Goal: Task Accomplishment & Management: Complete application form

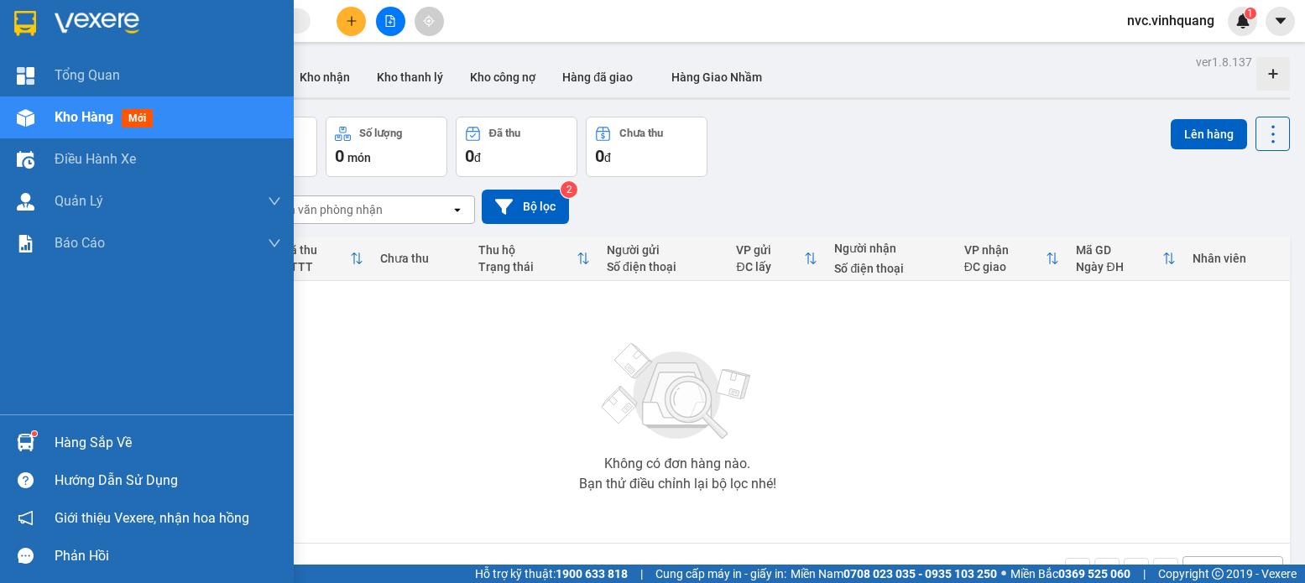
click at [88, 444] on div "Hàng sắp về" at bounding box center [168, 442] width 227 height 25
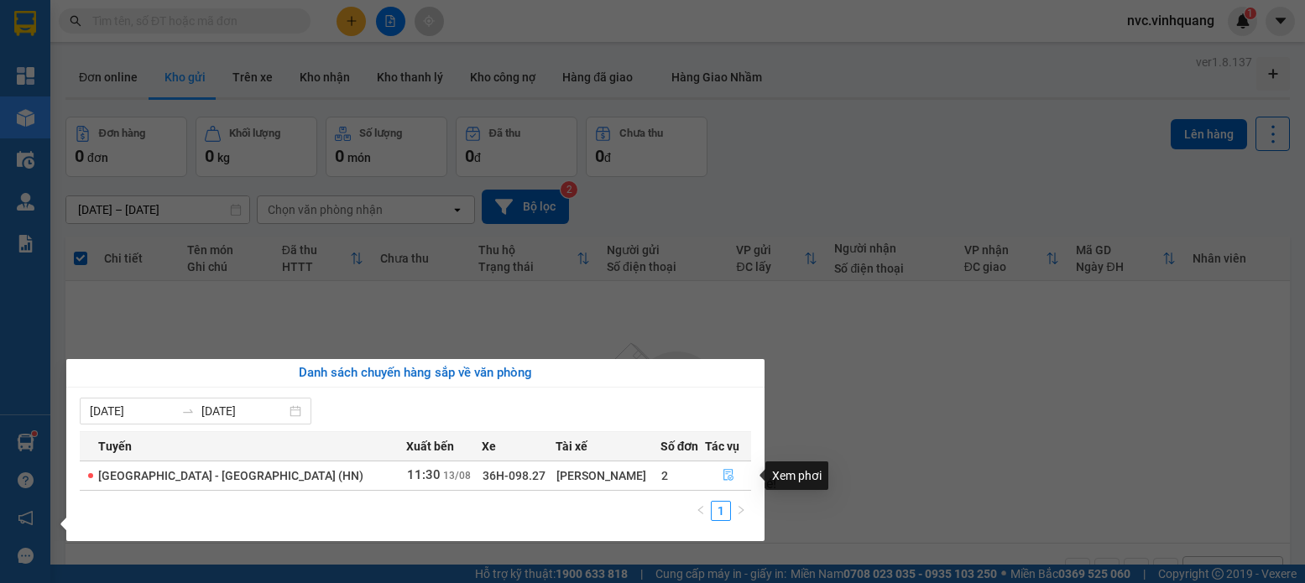
click at [724, 474] on icon "file-done" at bounding box center [728, 475] width 12 height 12
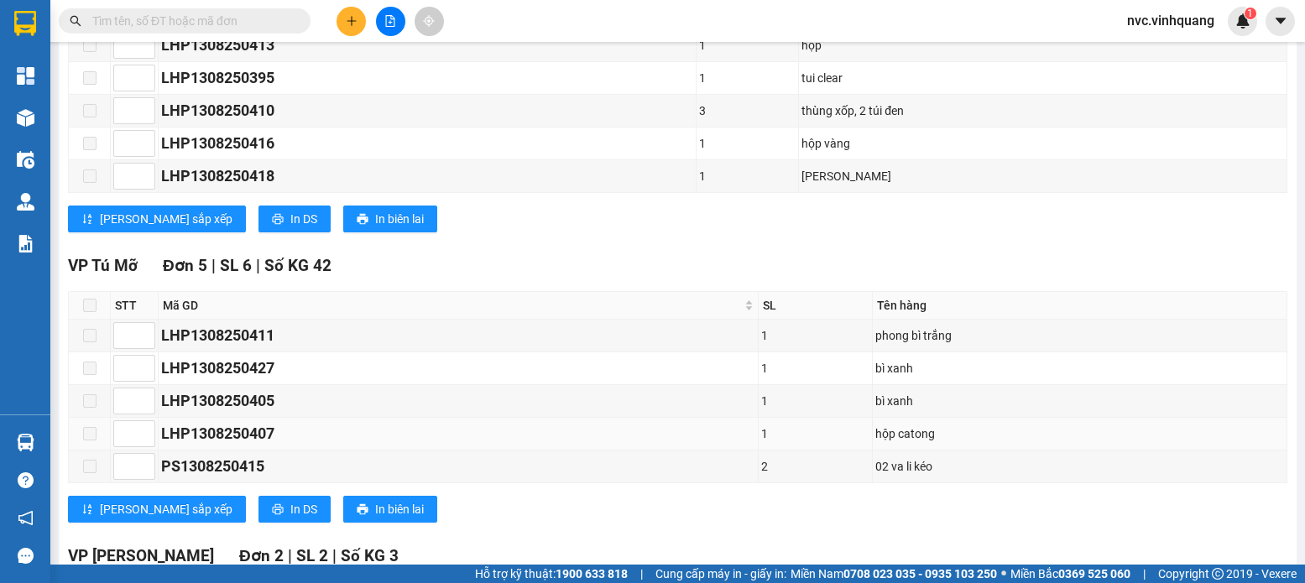
scroll to position [547, 0]
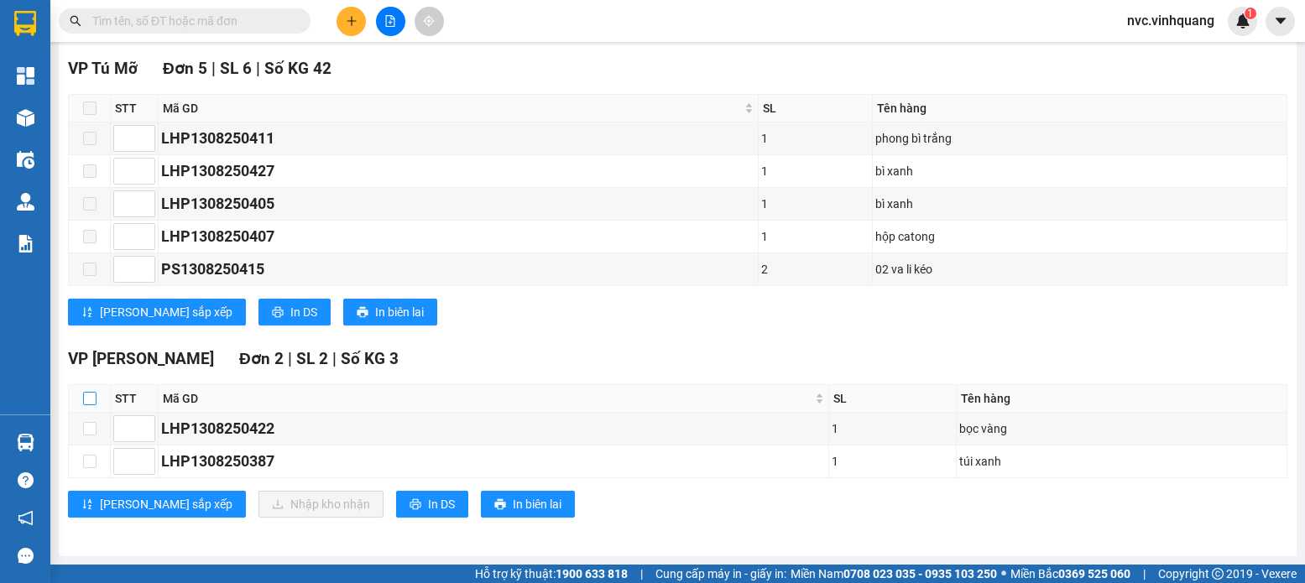
click at [87, 397] on input "checkbox" at bounding box center [89, 398] width 13 height 13
checkbox input "true"
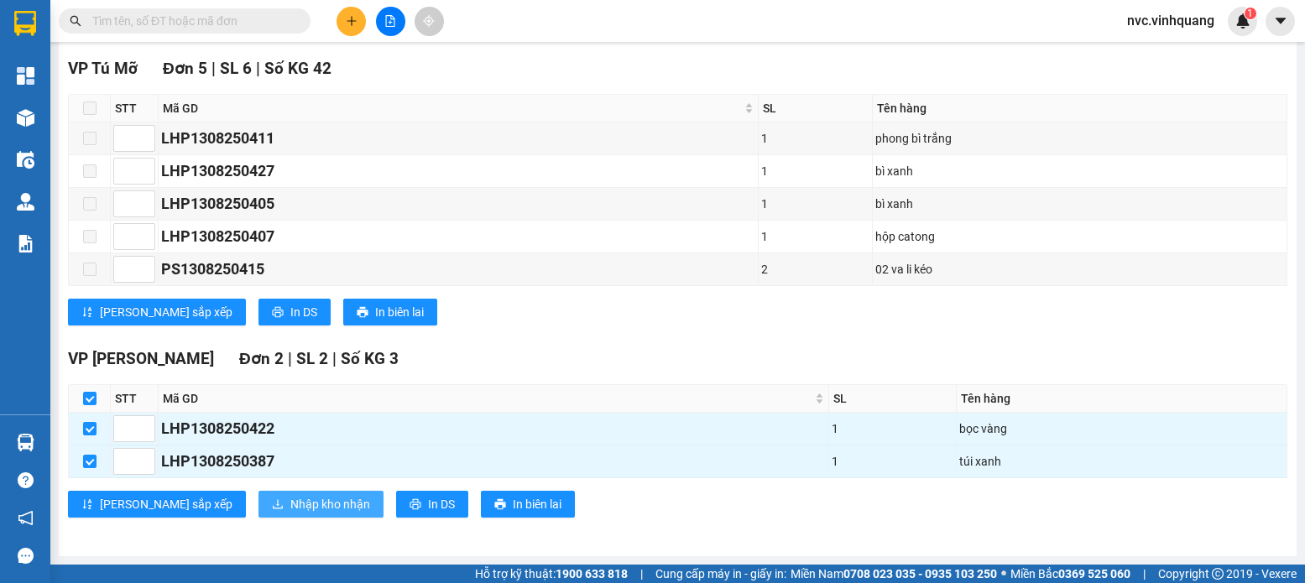
click at [290, 506] on span "Nhập kho nhận" at bounding box center [330, 504] width 80 height 18
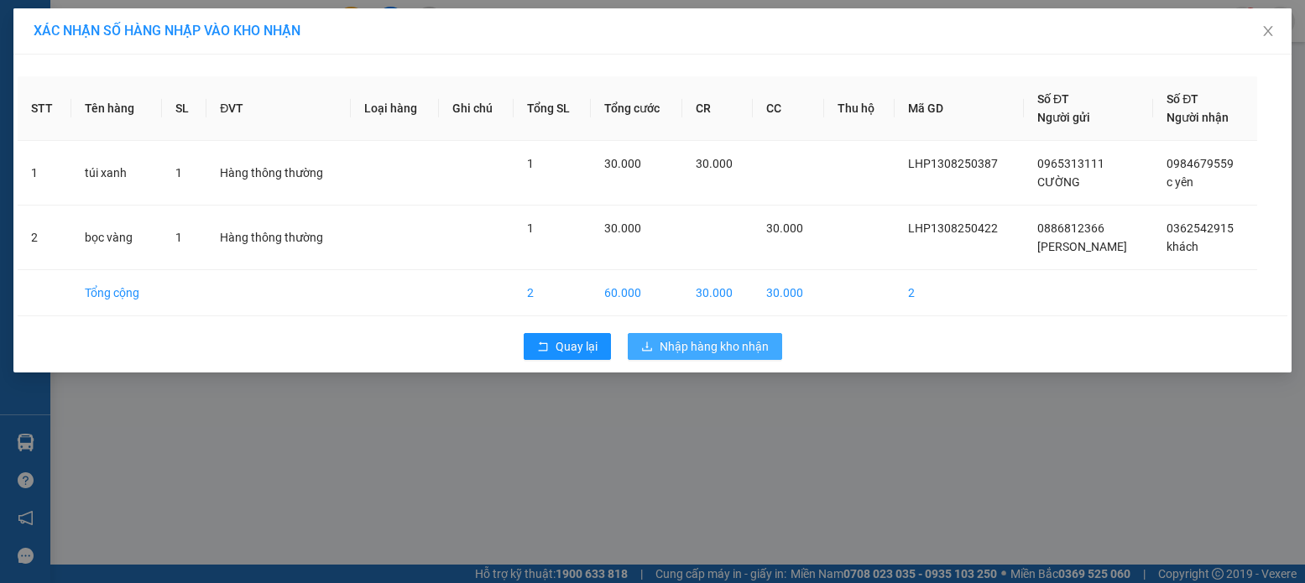
click at [683, 344] on span "Nhập hàng kho nhận" at bounding box center [714, 346] width 109 height 18
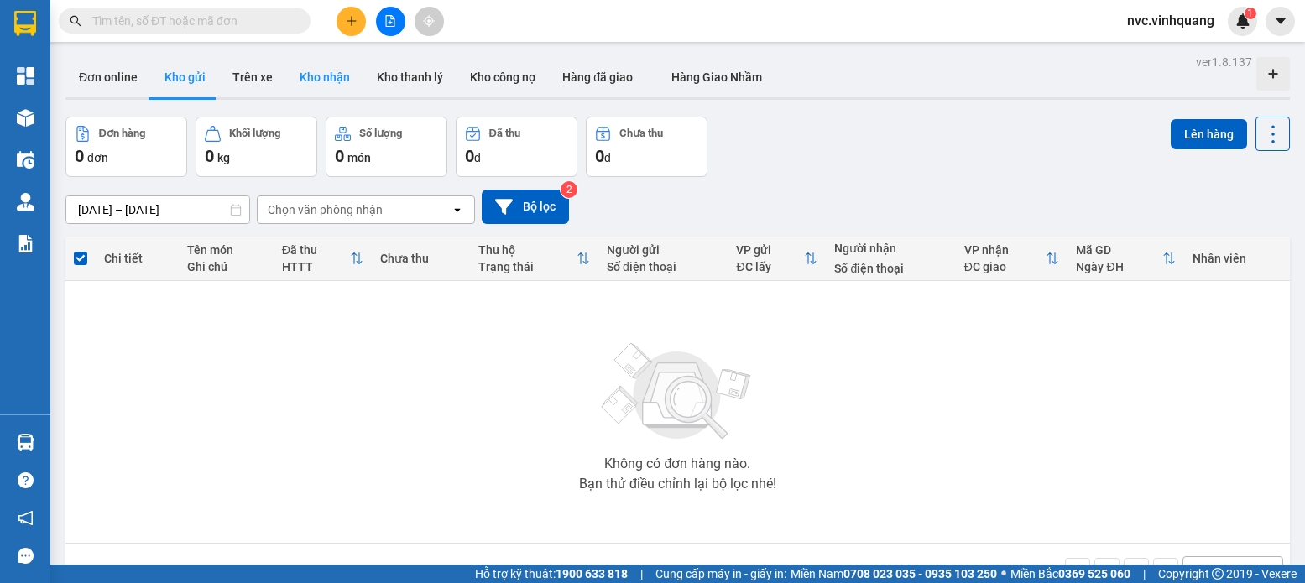
click at [325, 79] on button "Kho nhận" at bounding box center [324, 77] width 77 height 40
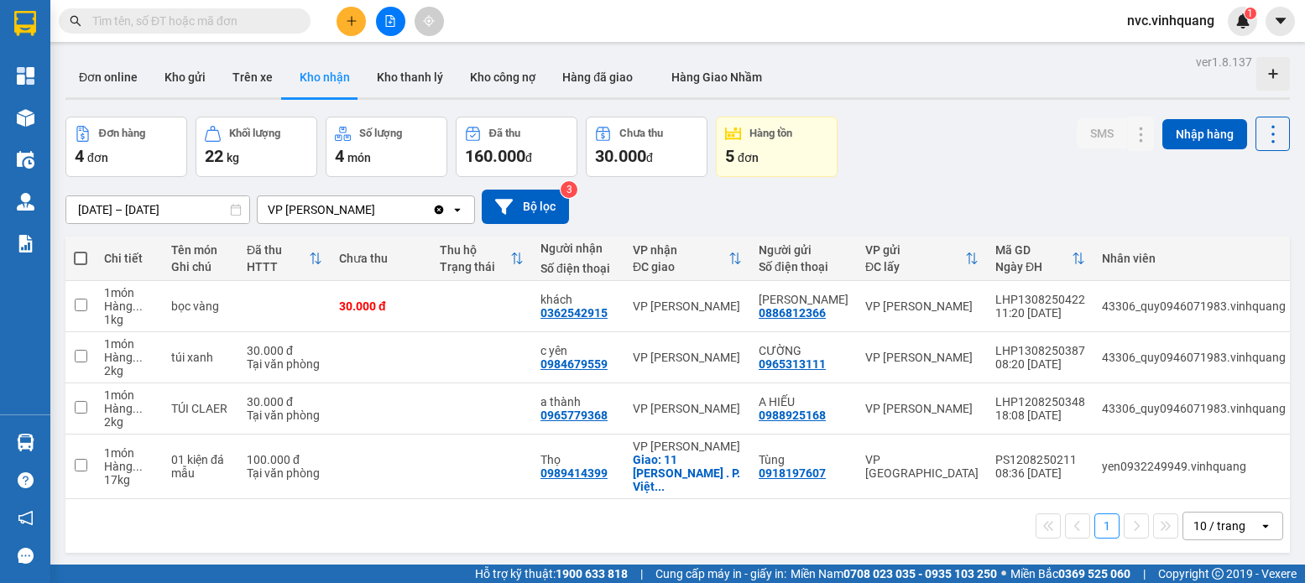
scroll to position [77, 0]
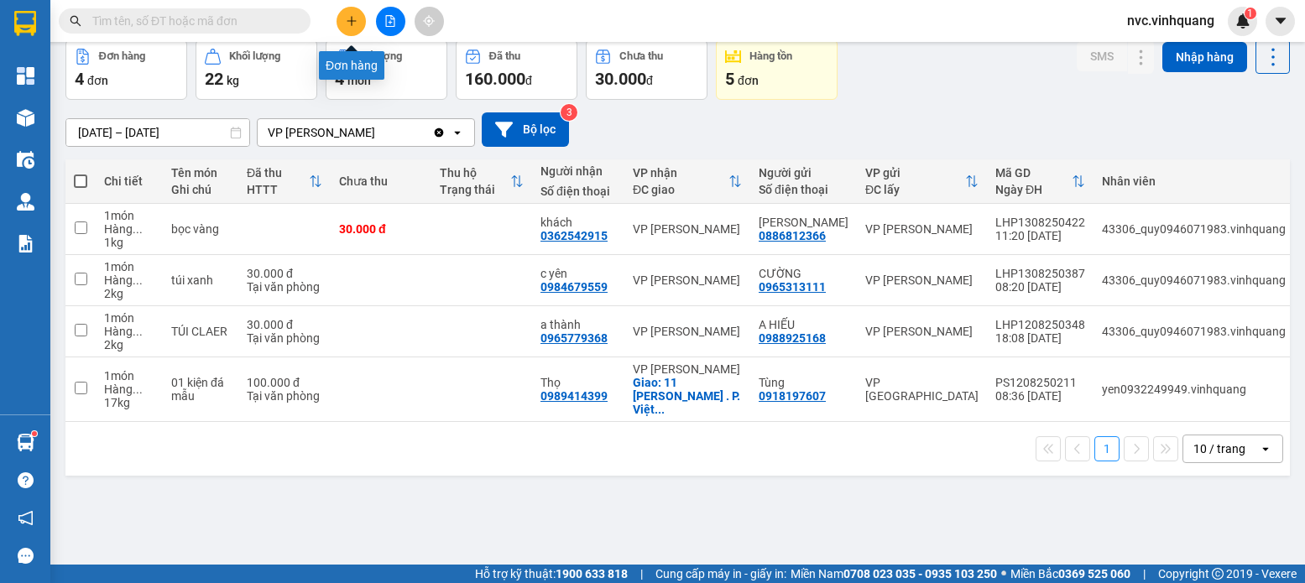
click at [353, 18] on icon "plus" at bounding box center [352, 21] width 12 height 12
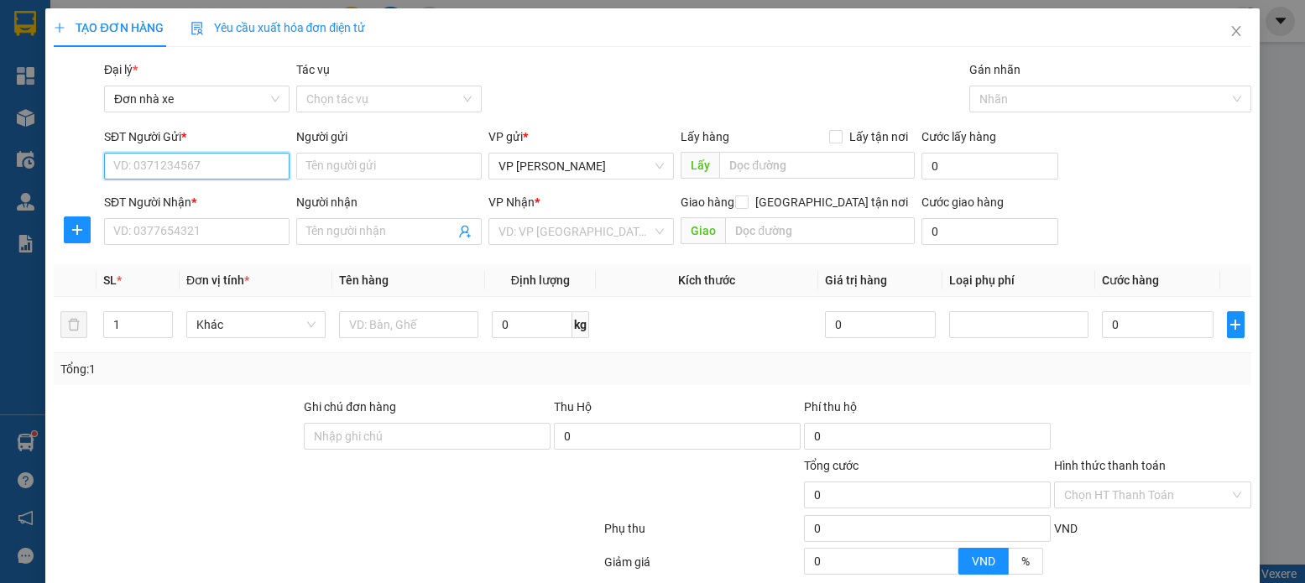
click at [182, 164] on input "SĐT Người Gửi *" at bounding box center [196, 166] width 185 height 27
paste input "0916179066"
type input "0916179066"
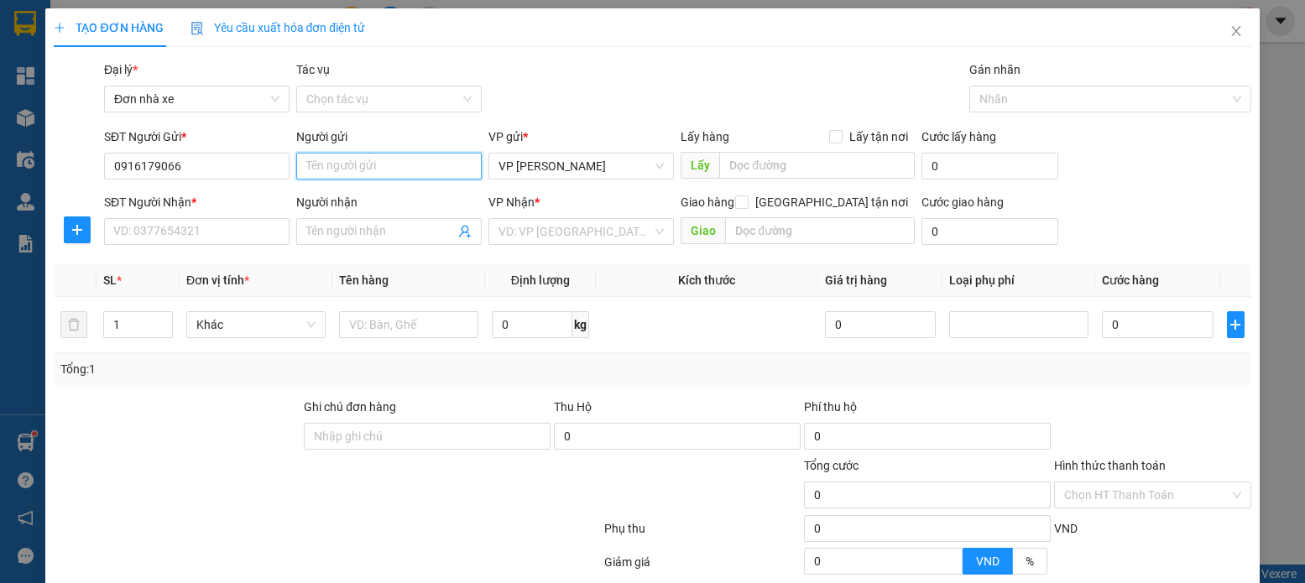
click at [352, 174] on input "Người gửi" at bounding box center [388, 166] width 185 height 27
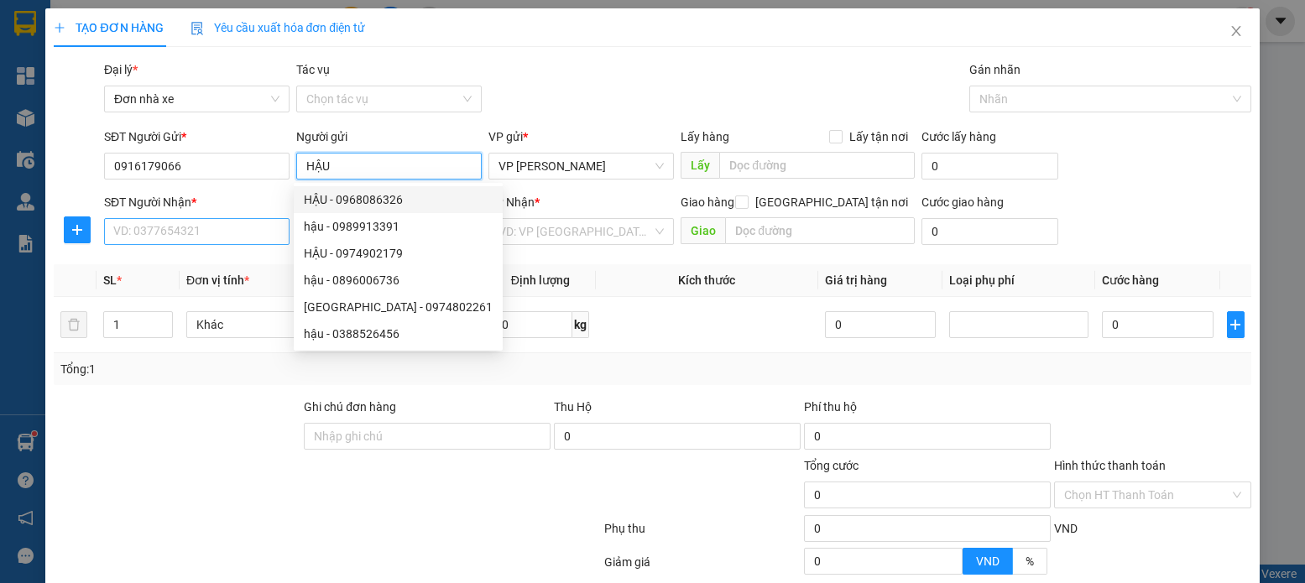
type input "HẬU"
click at [246, 236] on input "SĐT Người Nhận *" at bounding box center [196, 231] width 185 height 27
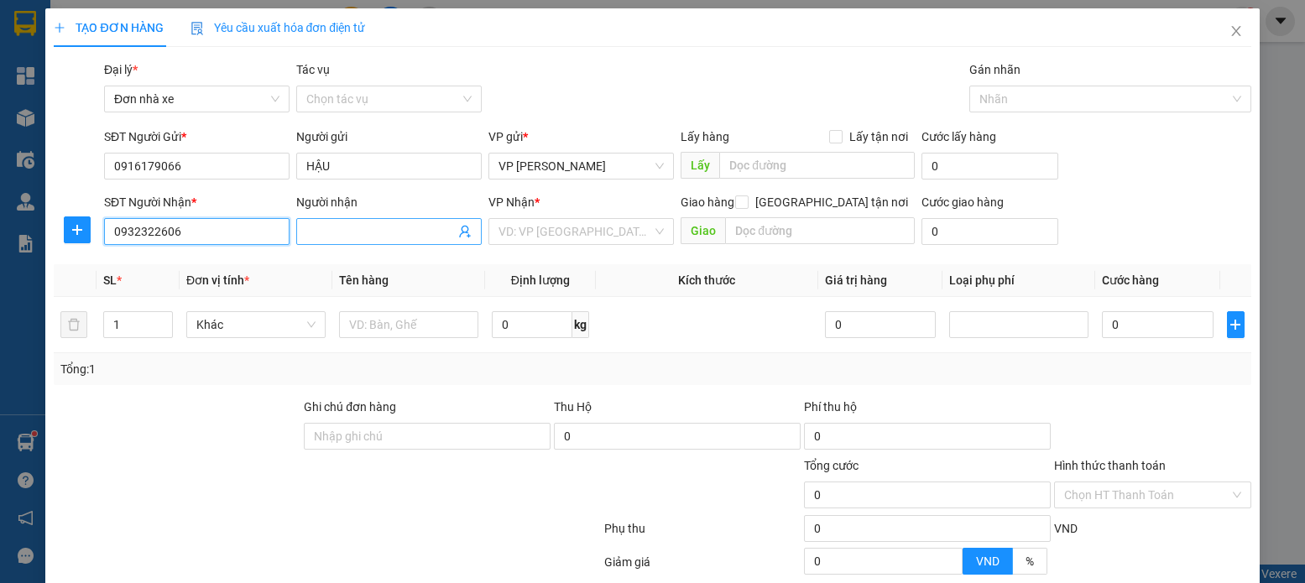
type input "0932322606"
click at [334, 236] on input "Người nhận" at bounding box center [380, 231] width 149 height 18
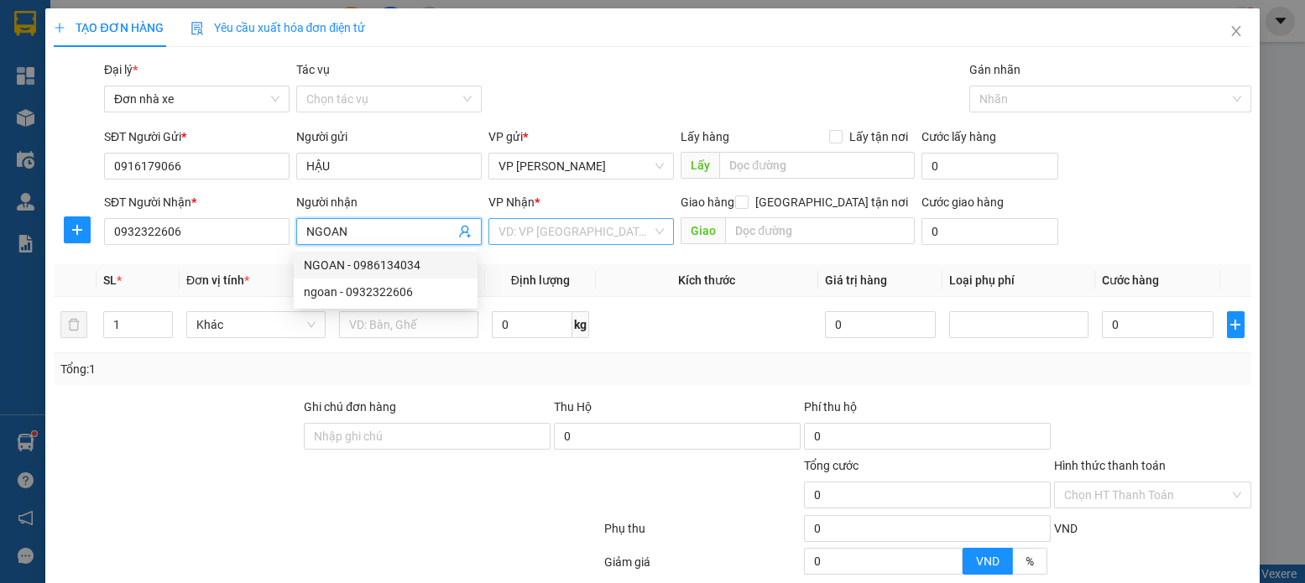
type input "NGOAN"
click at [521, 227] on input "search" at bounding box center [575, 231] width 154 height 25
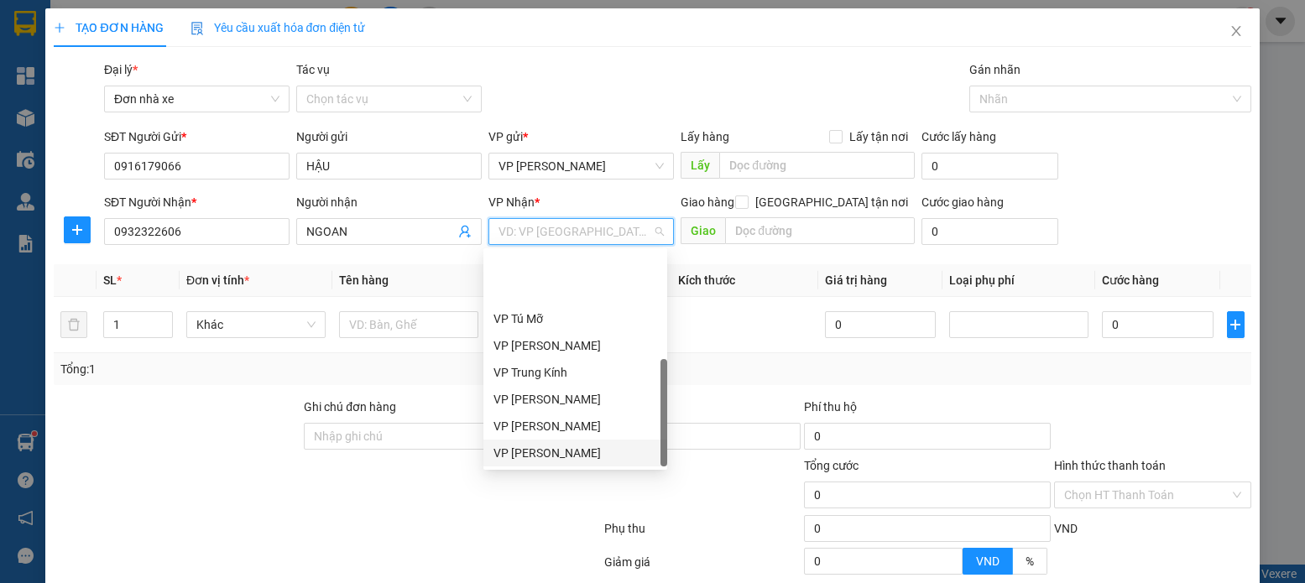
scroll to position [81, 0]
click at [592, 455] on div "VP [PERSON_NAME]" at bounding box center [575, 453] width 164 height 18
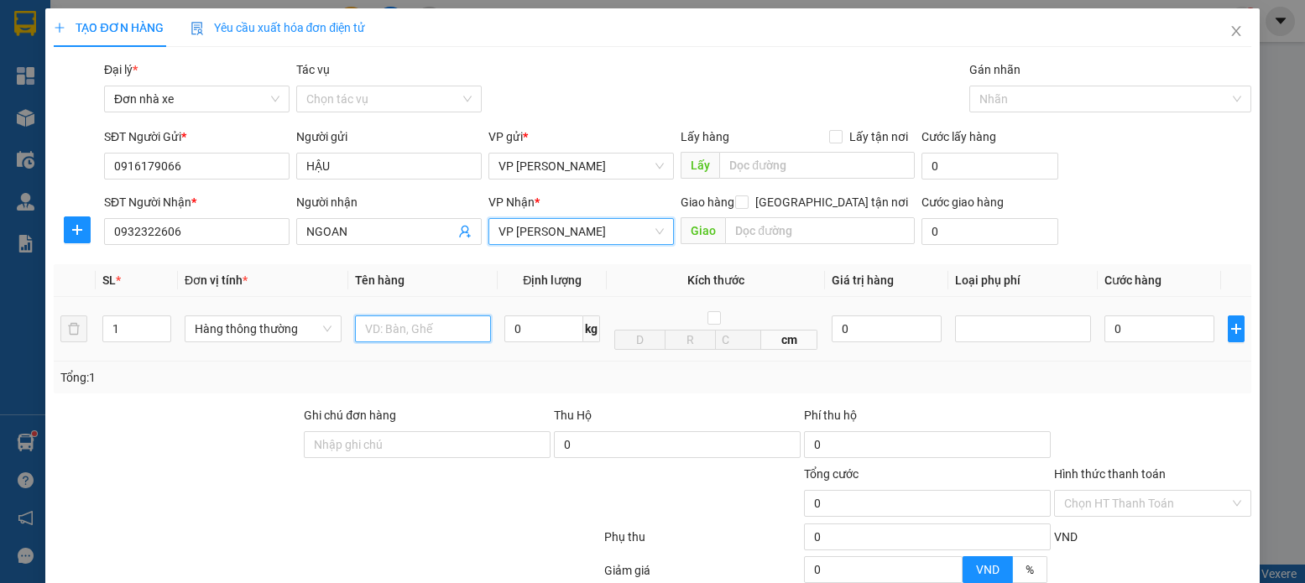
click at [373, 326] on input "text" at bounding box center [423, 329] width 137 height 27
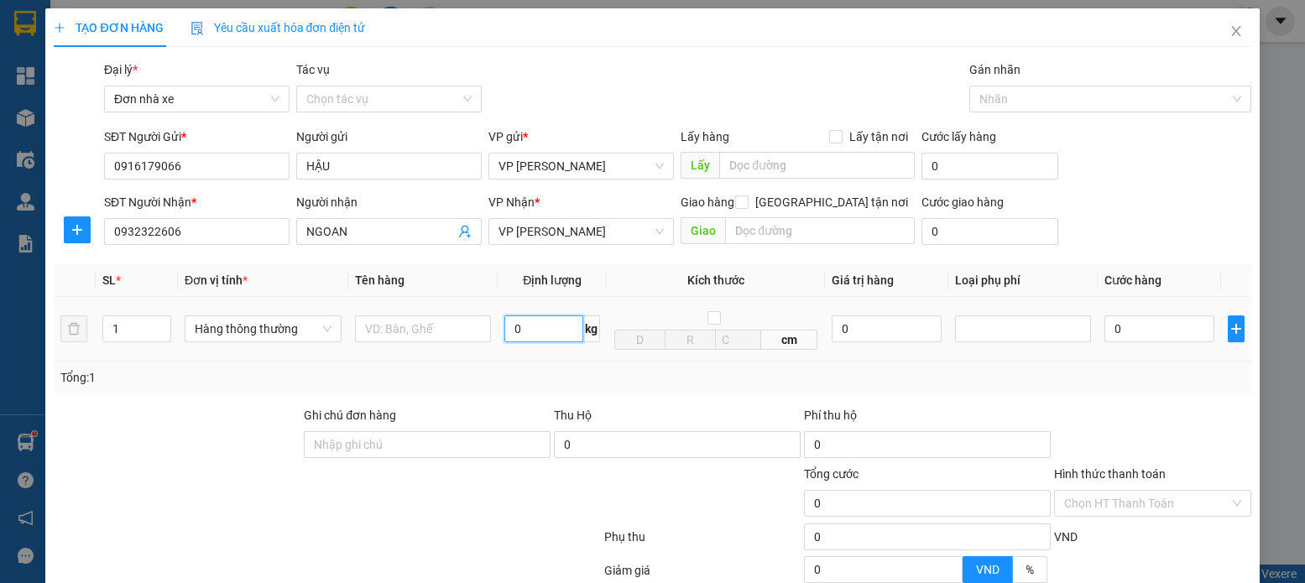
click at [516, 326] on input "0" at bounding box center [543, 329] width 79 height 27
type input "25"
click at [1177, 331] on input "0" at bounding box center [1158, 329] width 109 height 27
click at [1169, 404] on div "Transit Pickup Surcharge Ids Transit Deliver Surcharge Ids Transit Deliver Surc…" at bounding box center [652, 387] width 1197 height 655
type input "60.000"
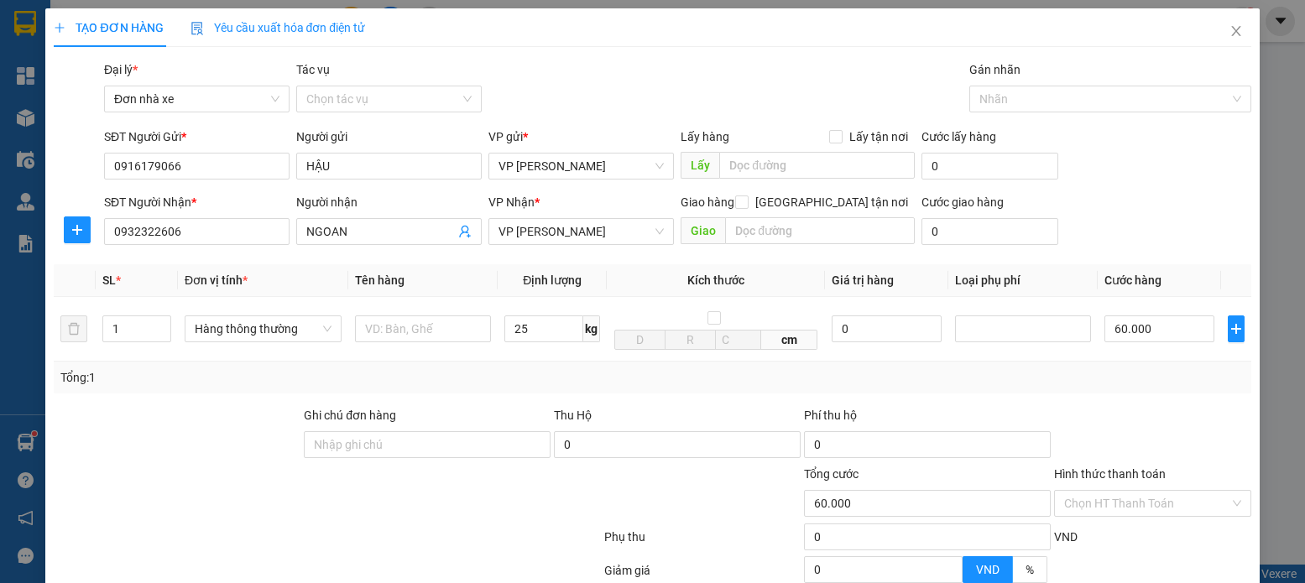
type input "60.000"
click at [1153, 332] on input "60.000" at bounding box center [1158, 329] width 109 height 27
type input "2"
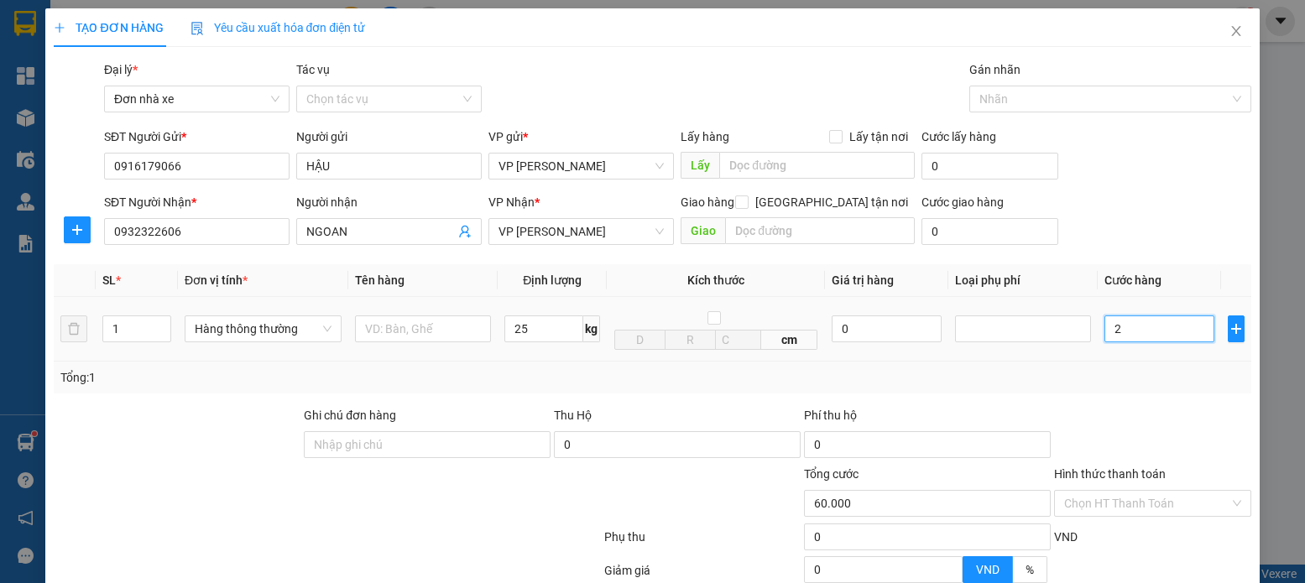
type input "2"
type input "24"
type input "240"
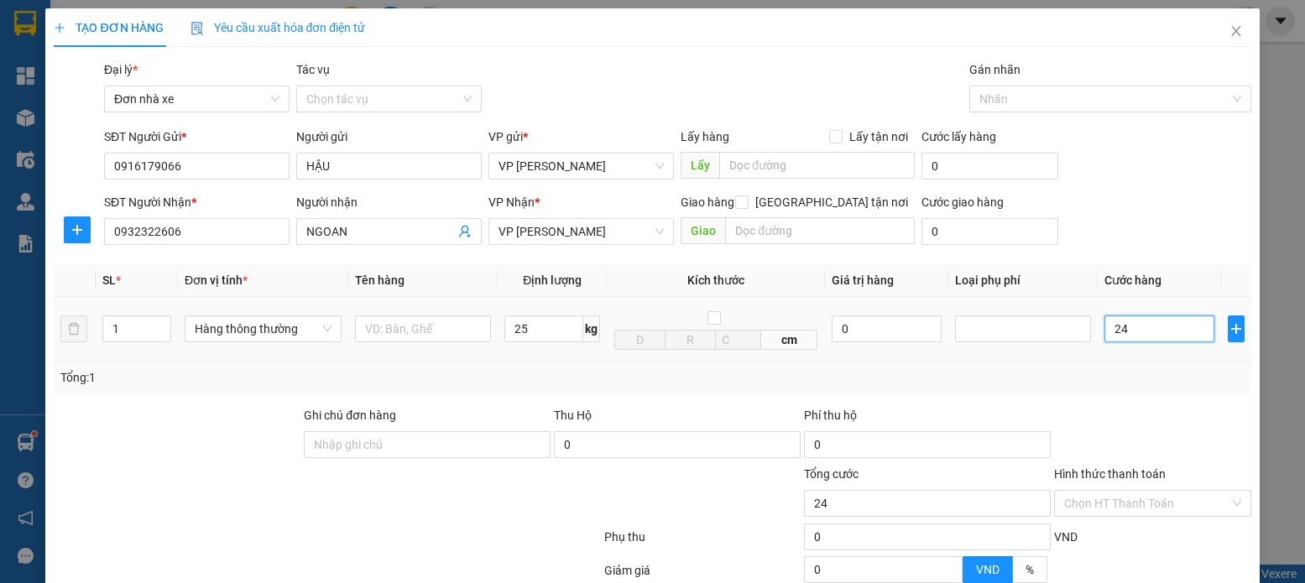
type input "240"
type input "2.400"
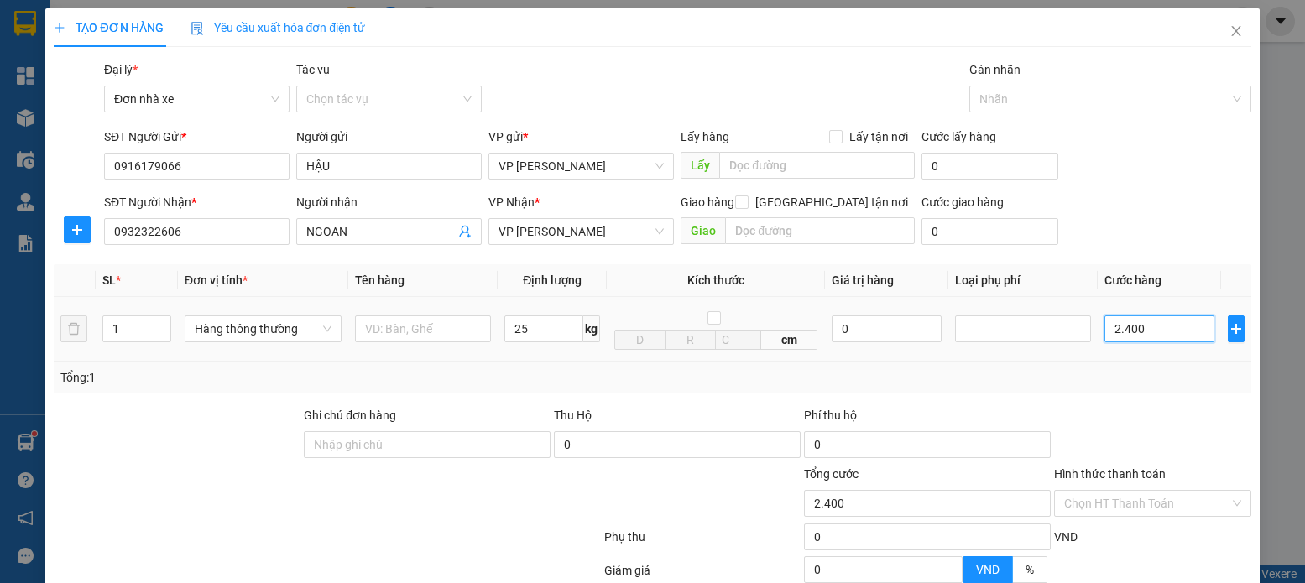
type input "24.000"
type input "240.000"
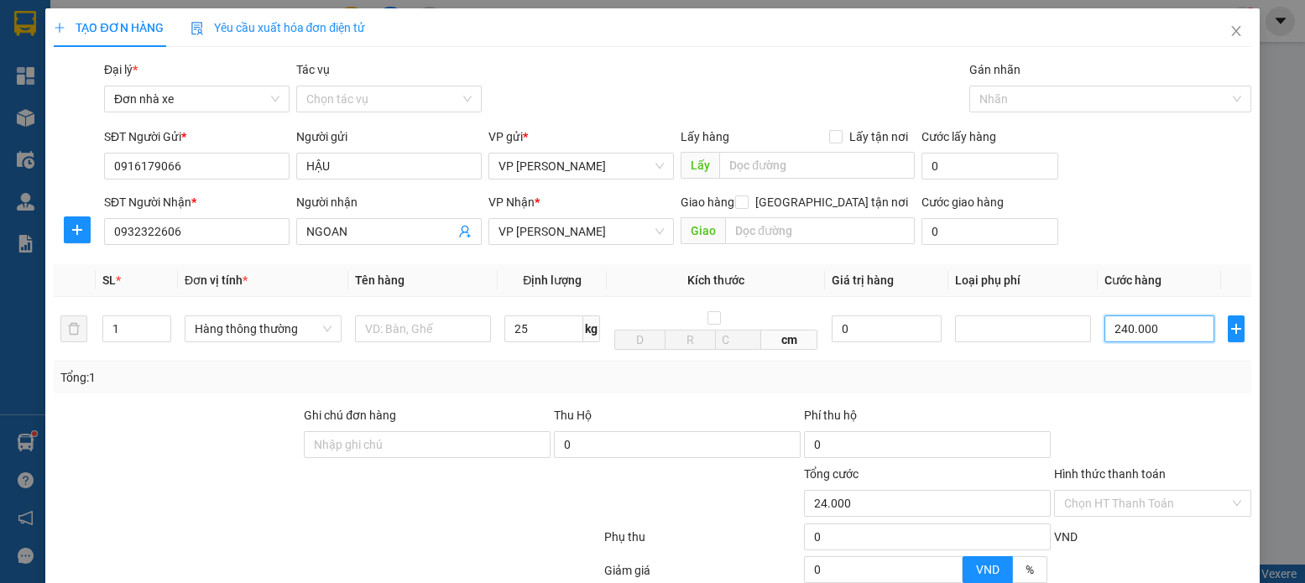
type input "240.000"
click at [382, 330] on input "text" at bounding box center [423, 329] width 137 height 27
click at [137, 334] on input "1" at bounding box center [136, 328] width 66 height 25
type input "4"
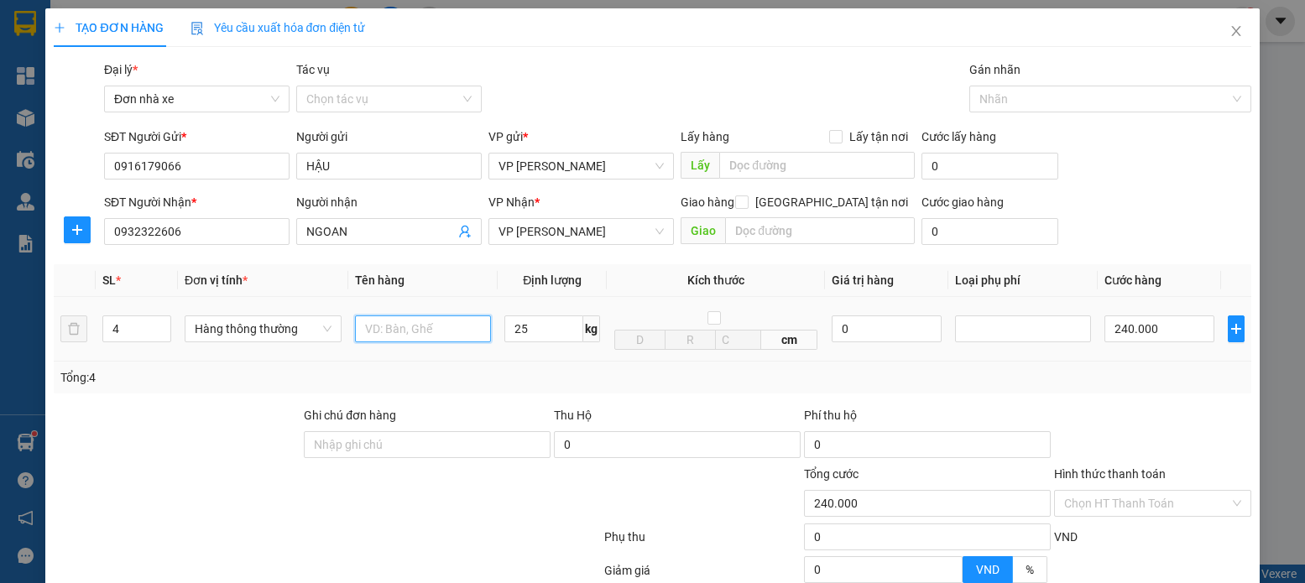
click at [372, 322] on input "text" at bounding box center [423, 329] width 137 height 27
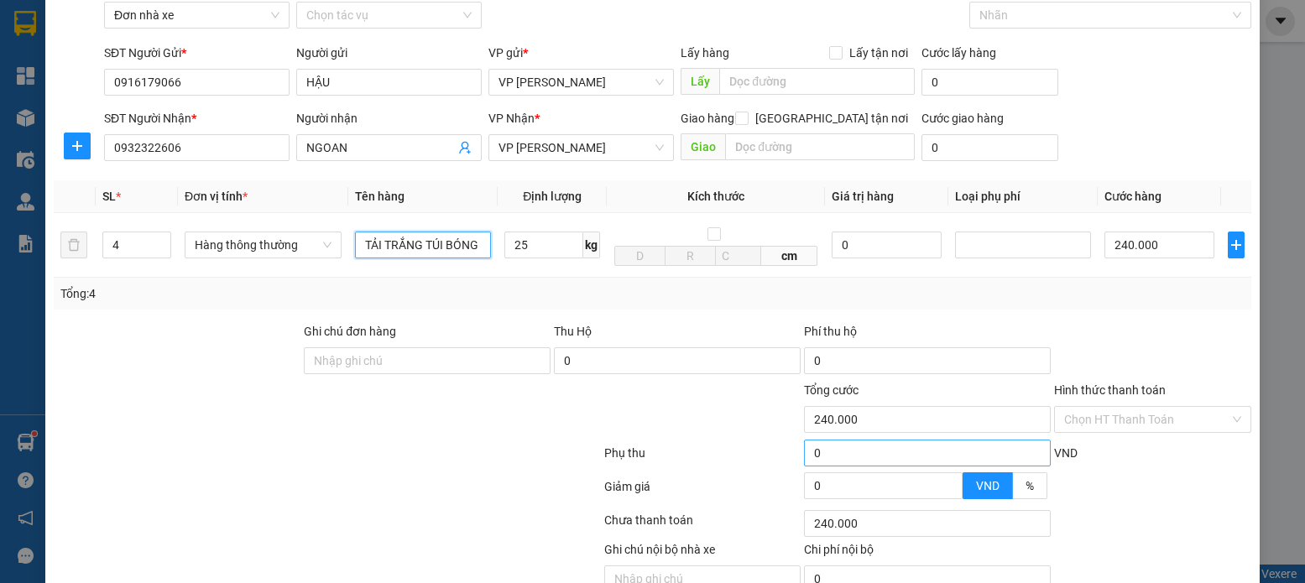
scroll to position [166, 0]
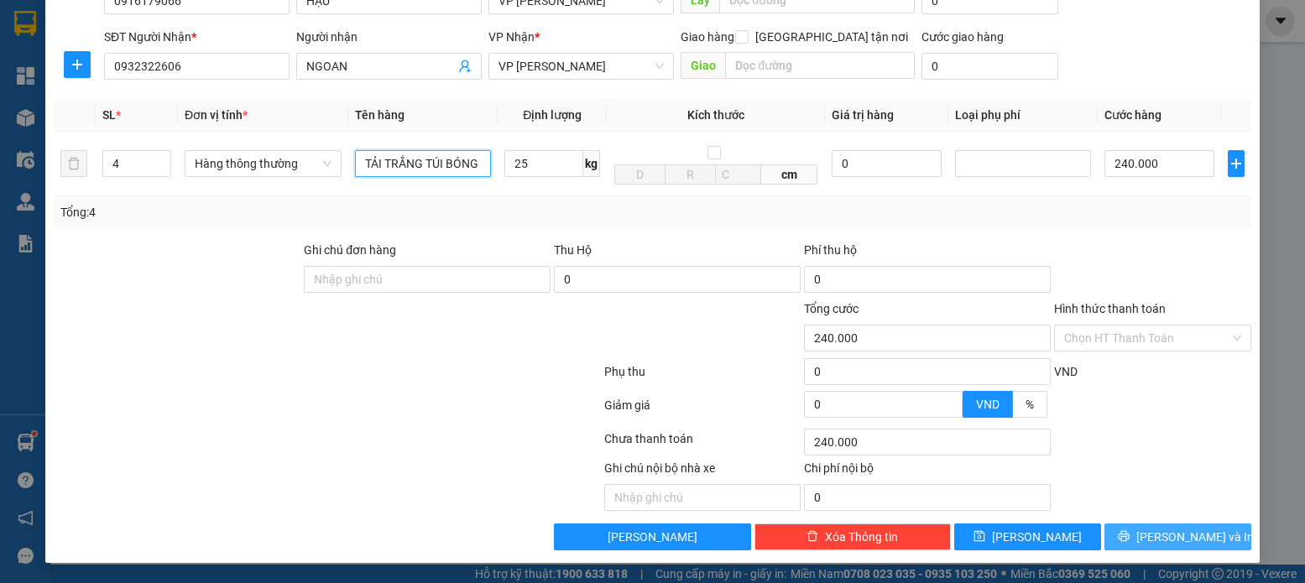
type input "TẢI TRẮNG TÚI BÓNG"
click at [1156, 540] on span "[PERSON_NAME] và In" at bounding box center [1194, 537] width 117 height 18
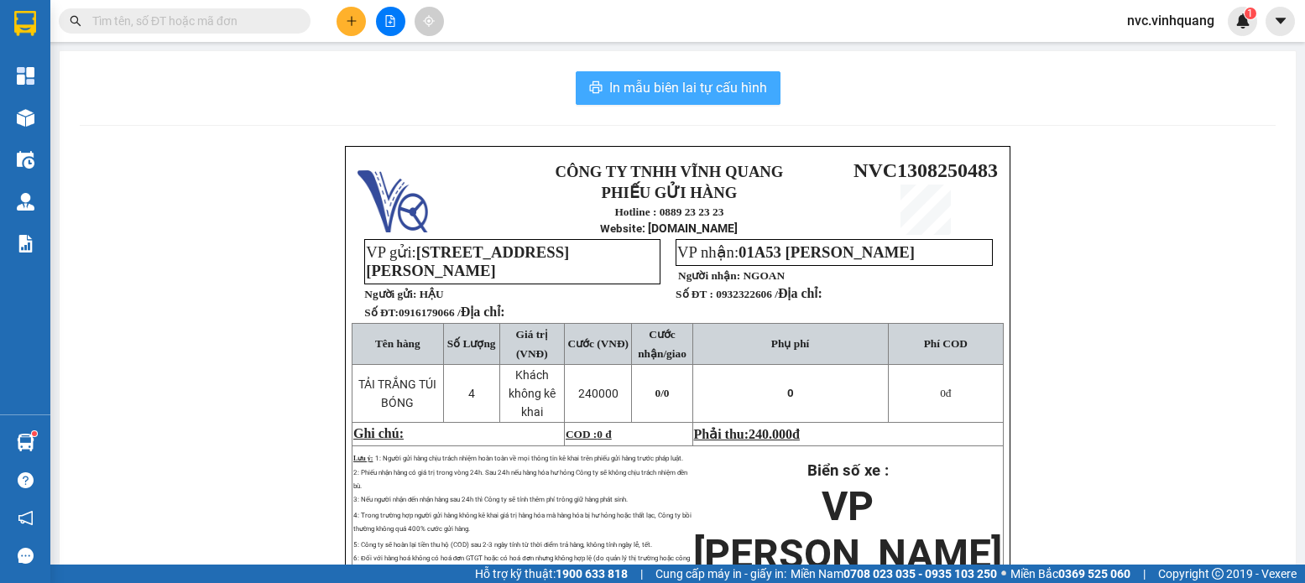
click at [727, 86] on span "In mẫu biên lai tự cấu hình" at bounding box center [688, 87] width 158 height 21
